Goal: Find specific page/section: Find specific page/section

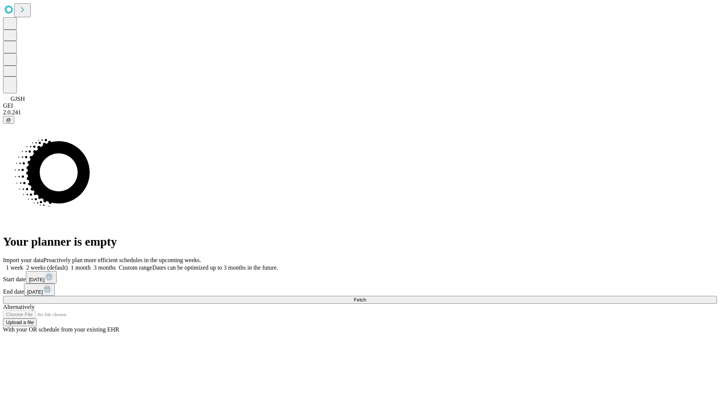
click at [366, 297] on span "Fetch" at bounding box center [360, 300] width 12 height 6
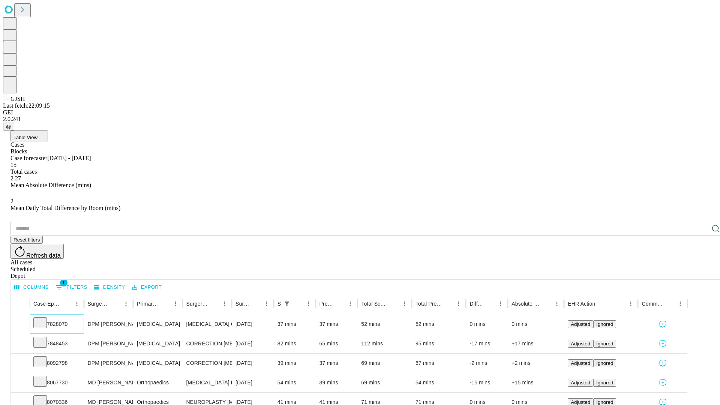
click at [44, 318] on icon at bounding box center [40, 322] width 8 height 8
